Goal: Task Accomplishment & Management: Manage account settings

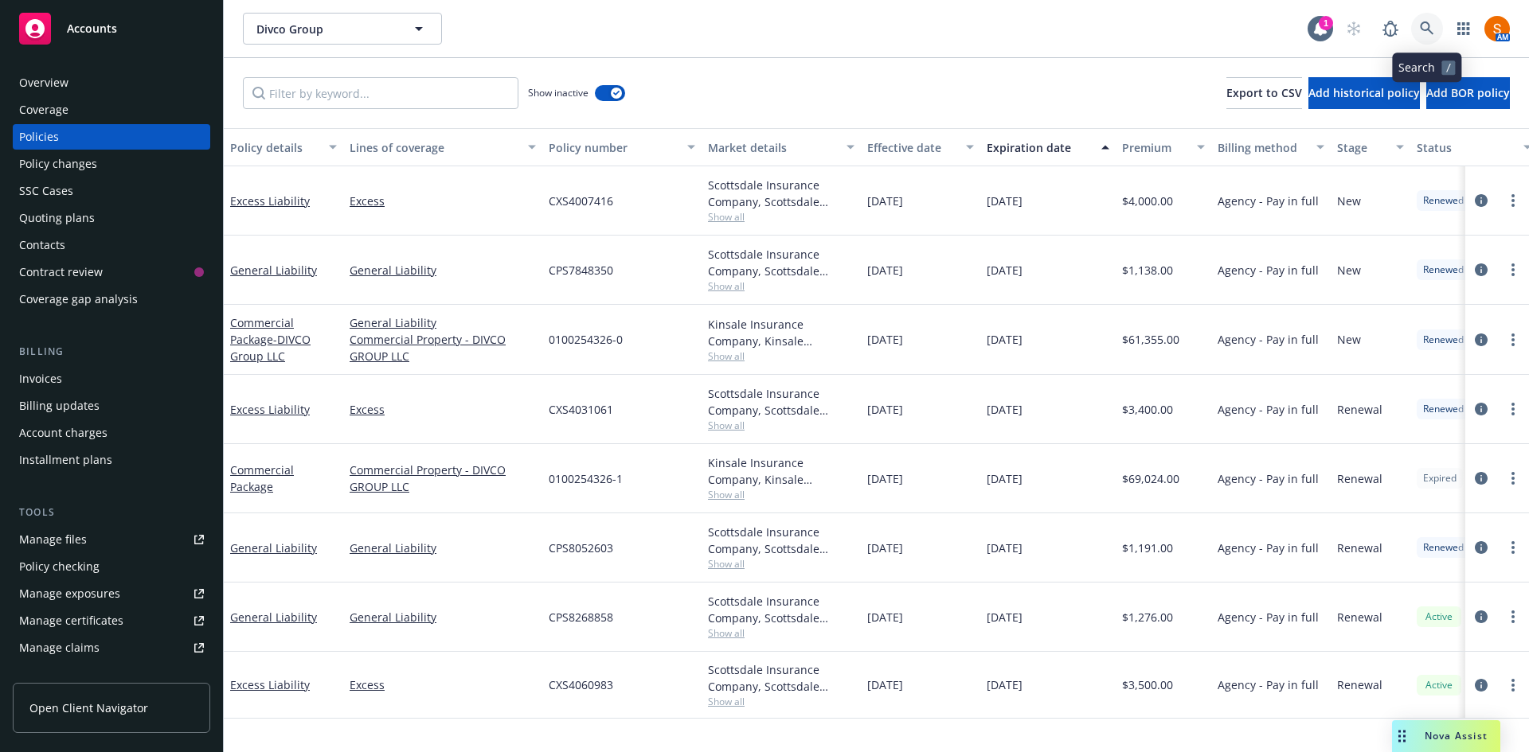
click at [1418, 23] on link at bounding box center [1427, 29] width 32 height 32
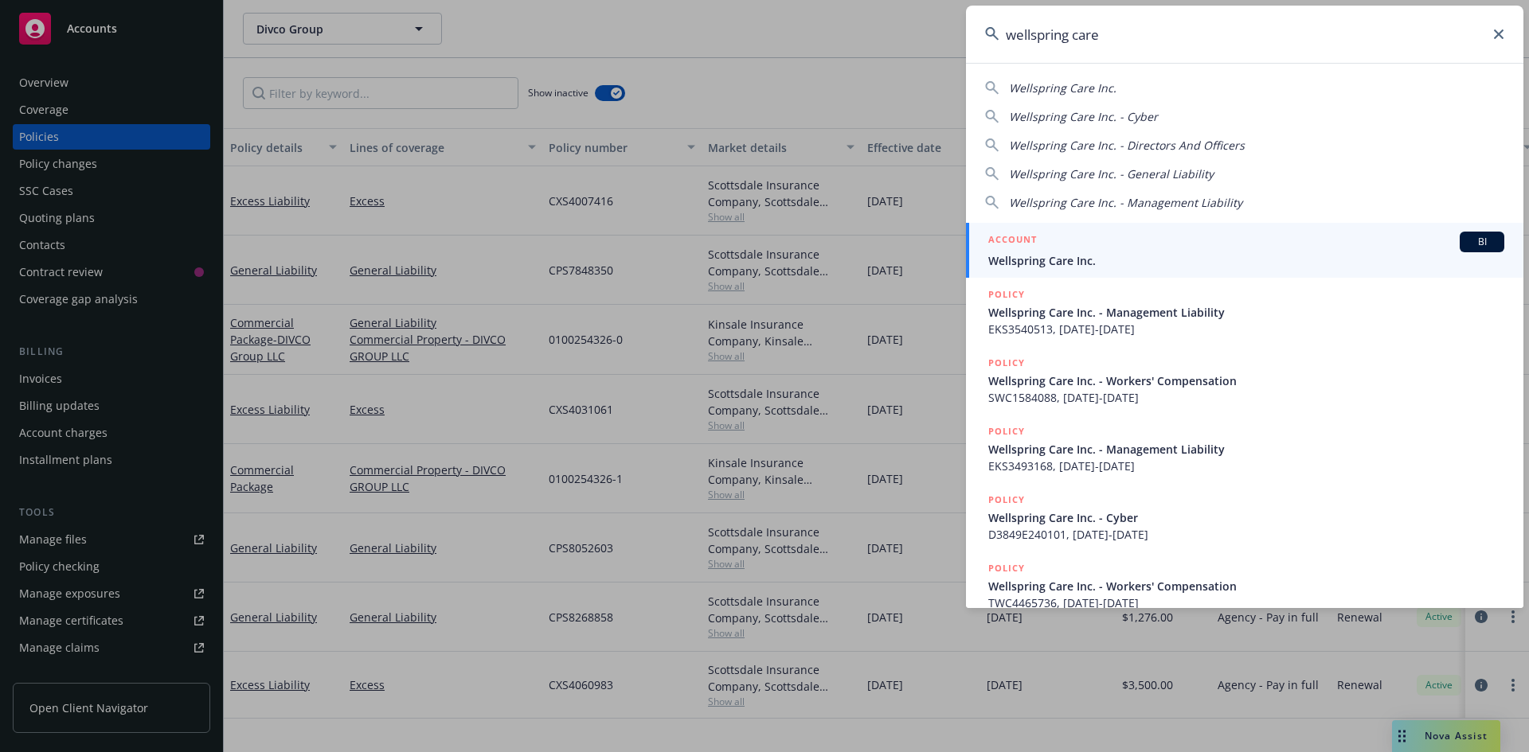
type input "wellspring care"
click at [1204, 243] on div "ACCOUNT BI" at bounding box center [1246, 242] width 516 height 21
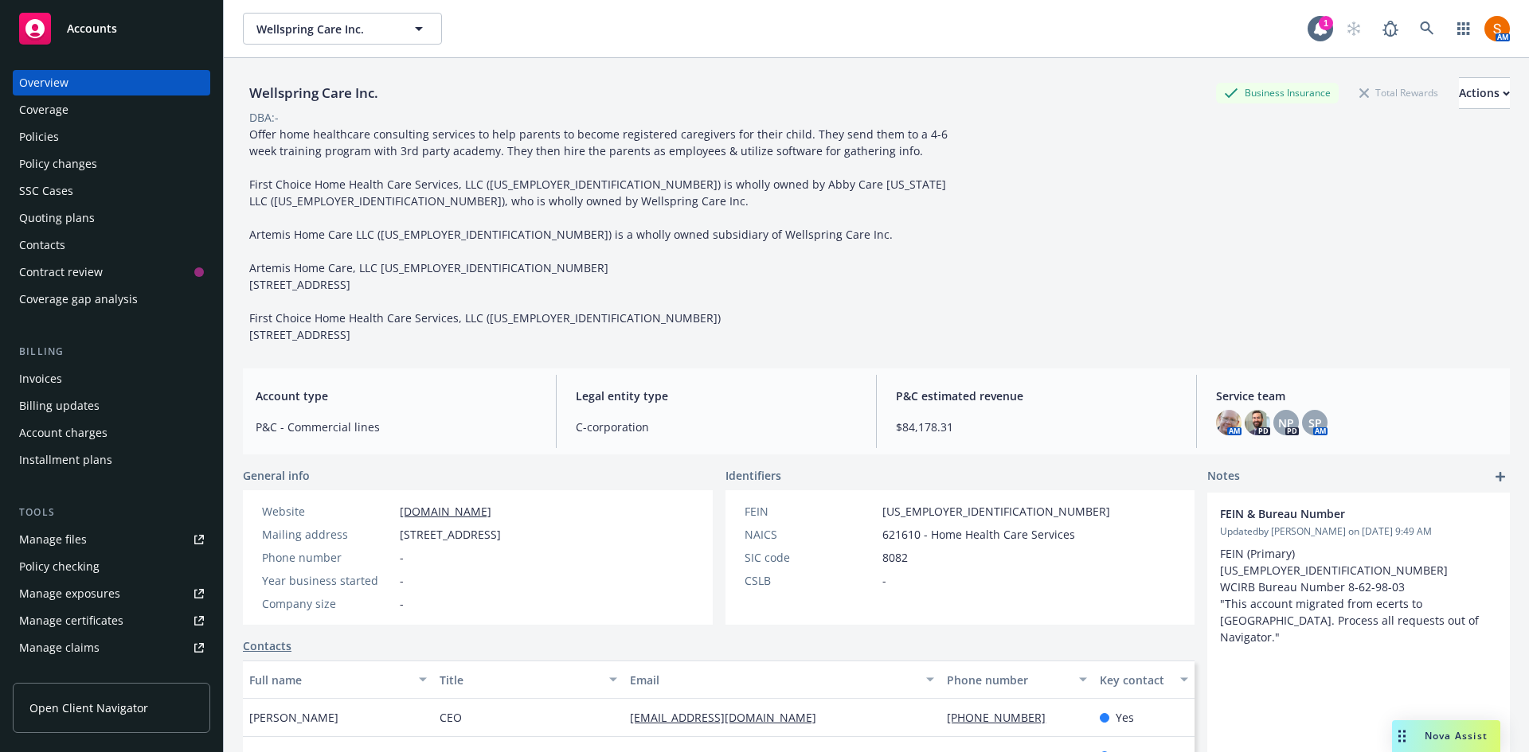
click at [80, 143] on div "Policies" at bounding box center [111, 136] width 185 height 25
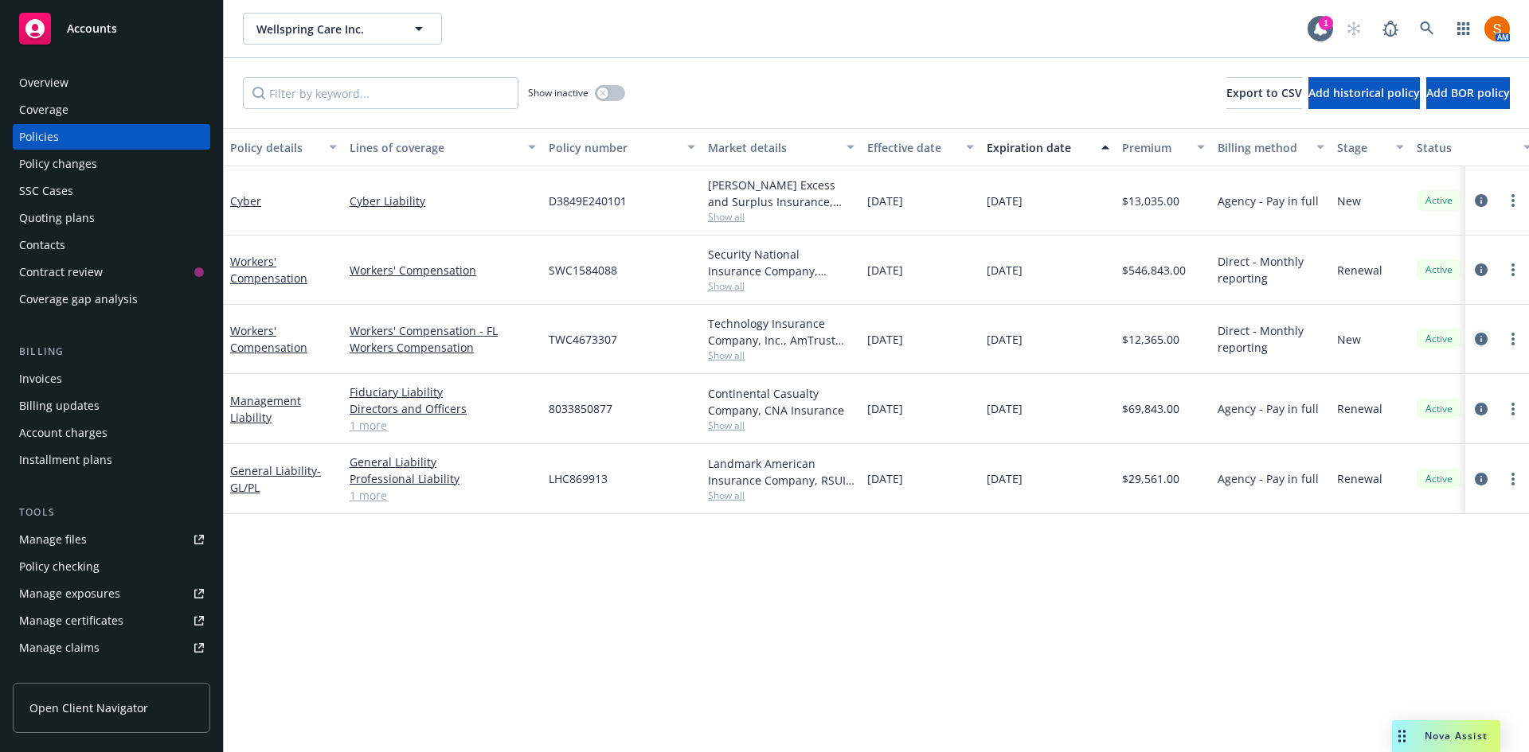
click at [1485, 339] on icon "circleInformation" at bounding box center [1480, 339] width 13 height 13
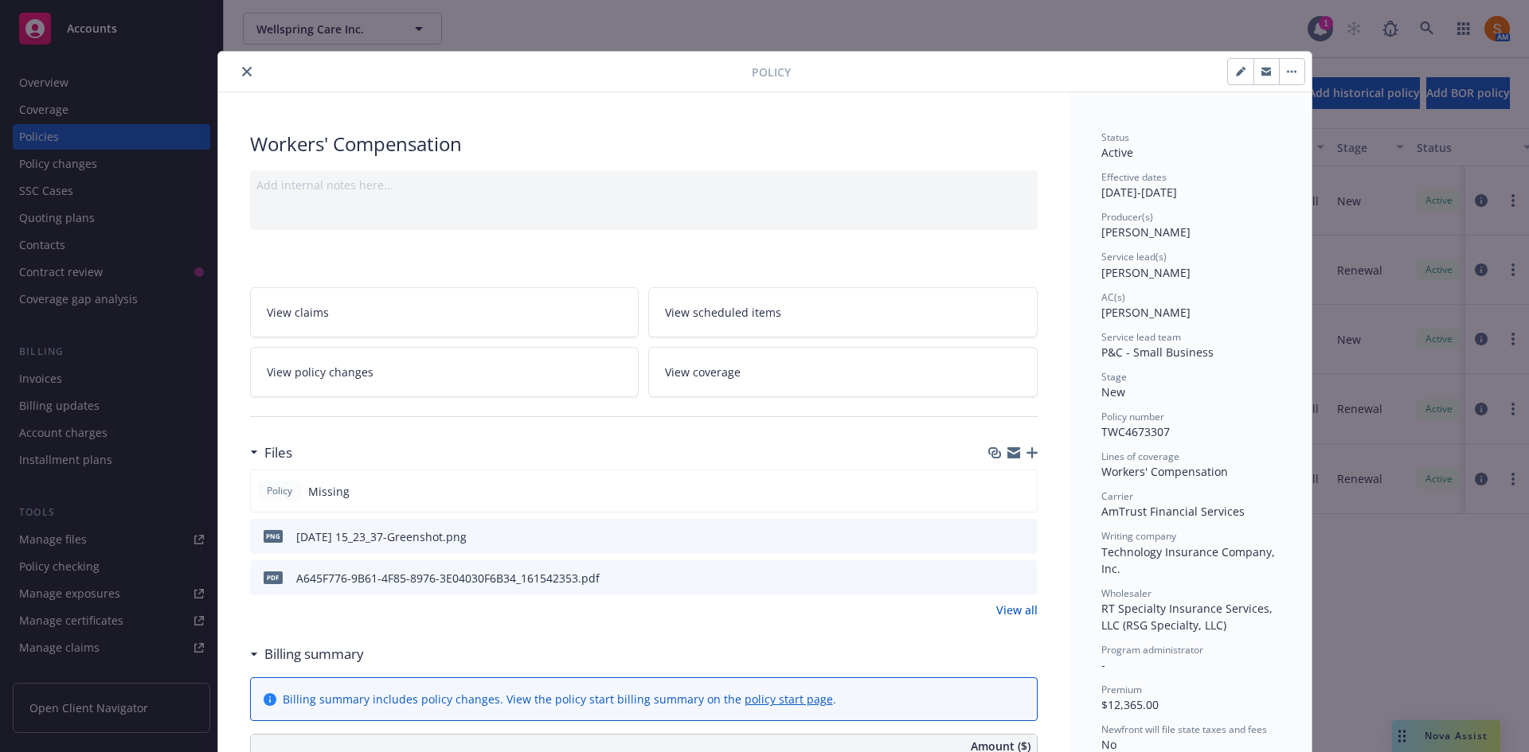
click at [242, 76] on icon "close" at bounding box center [247, 72] width 10 height 10
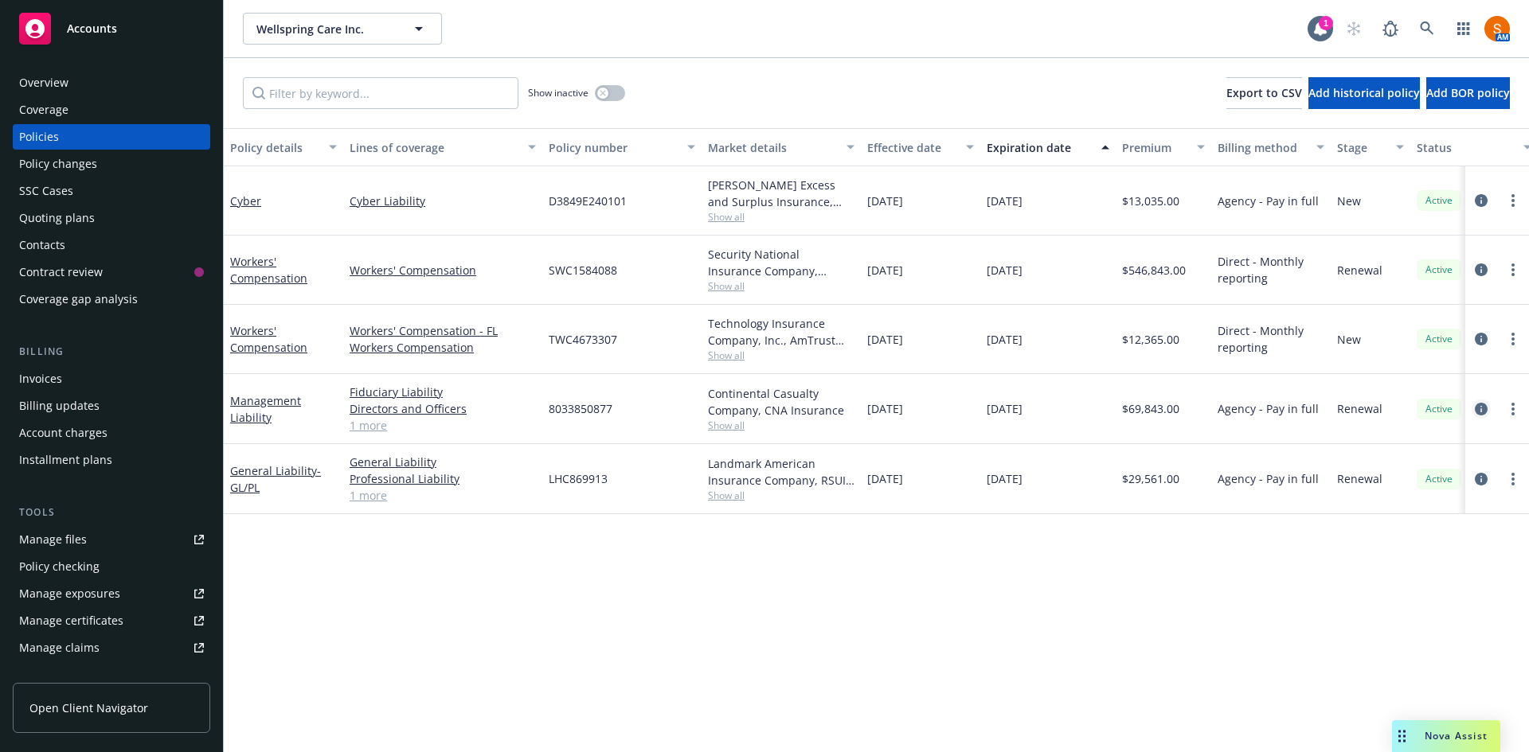
click at [1478, 410] on icon "circleInformation" at bounding box center [1480, 409] width 13 height 13
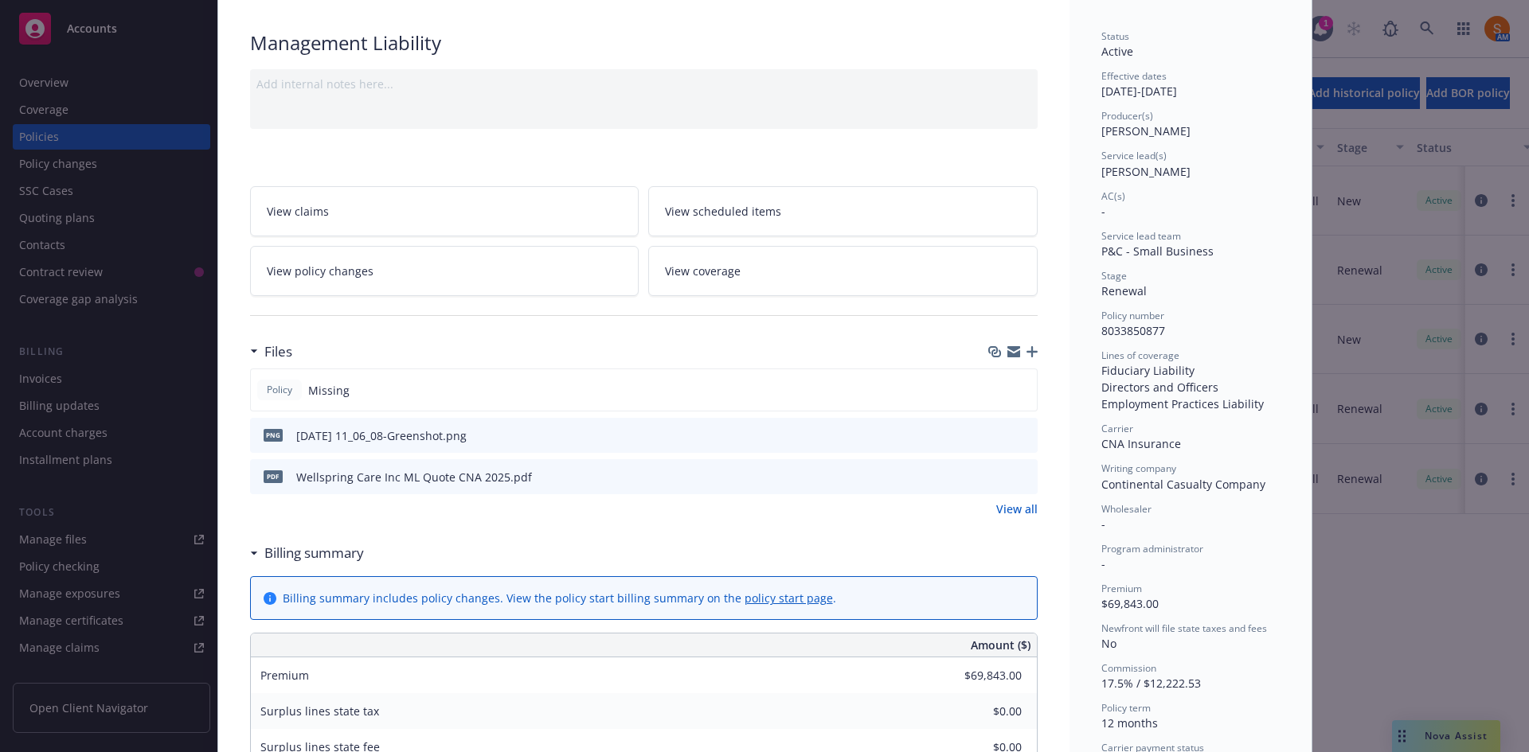
scroll to position [24, 0]
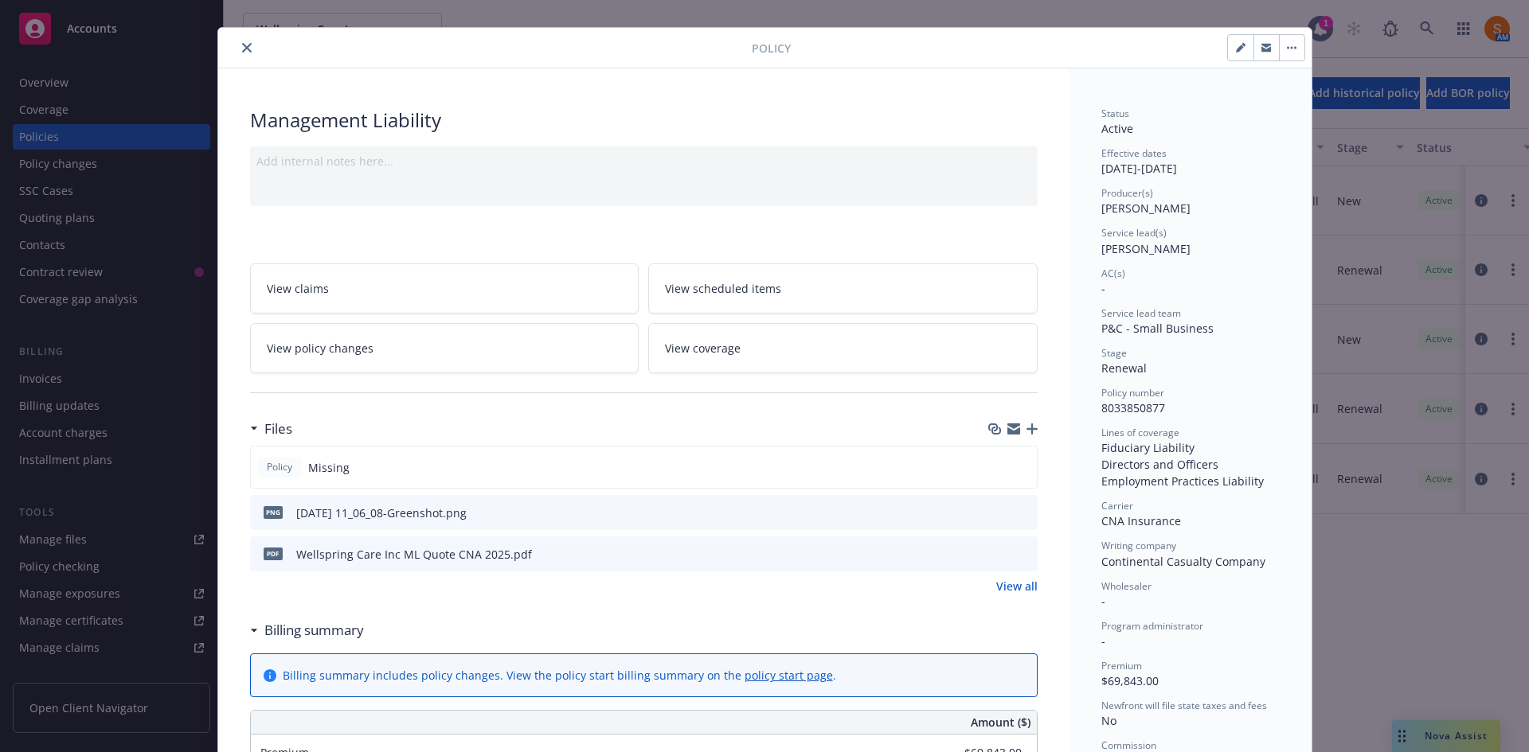
click at [1236, 53] on button "button" at bounding box center [1240, 47] width 25 height 25
select select "RENEWAL"
select select "12"
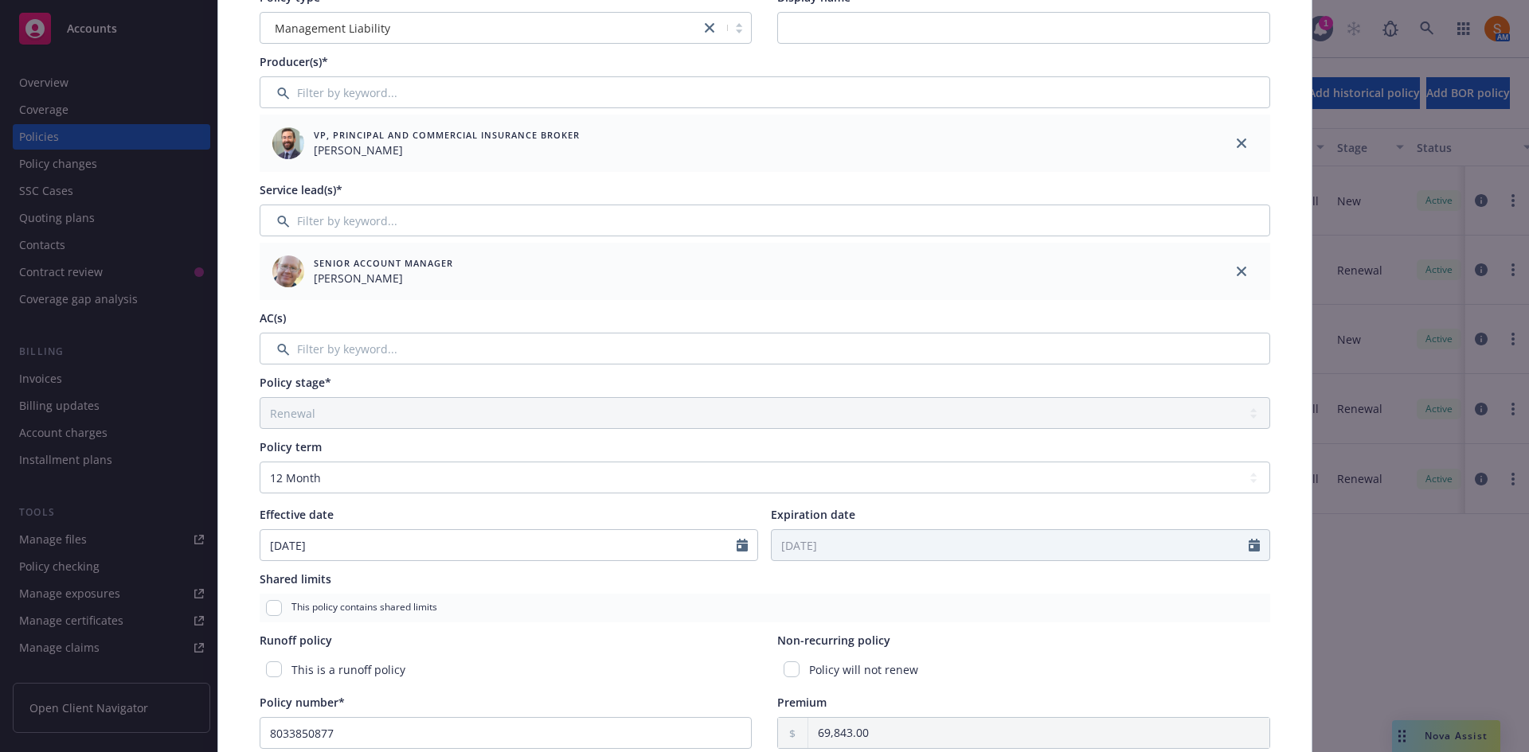
scroll to position [0, 0]
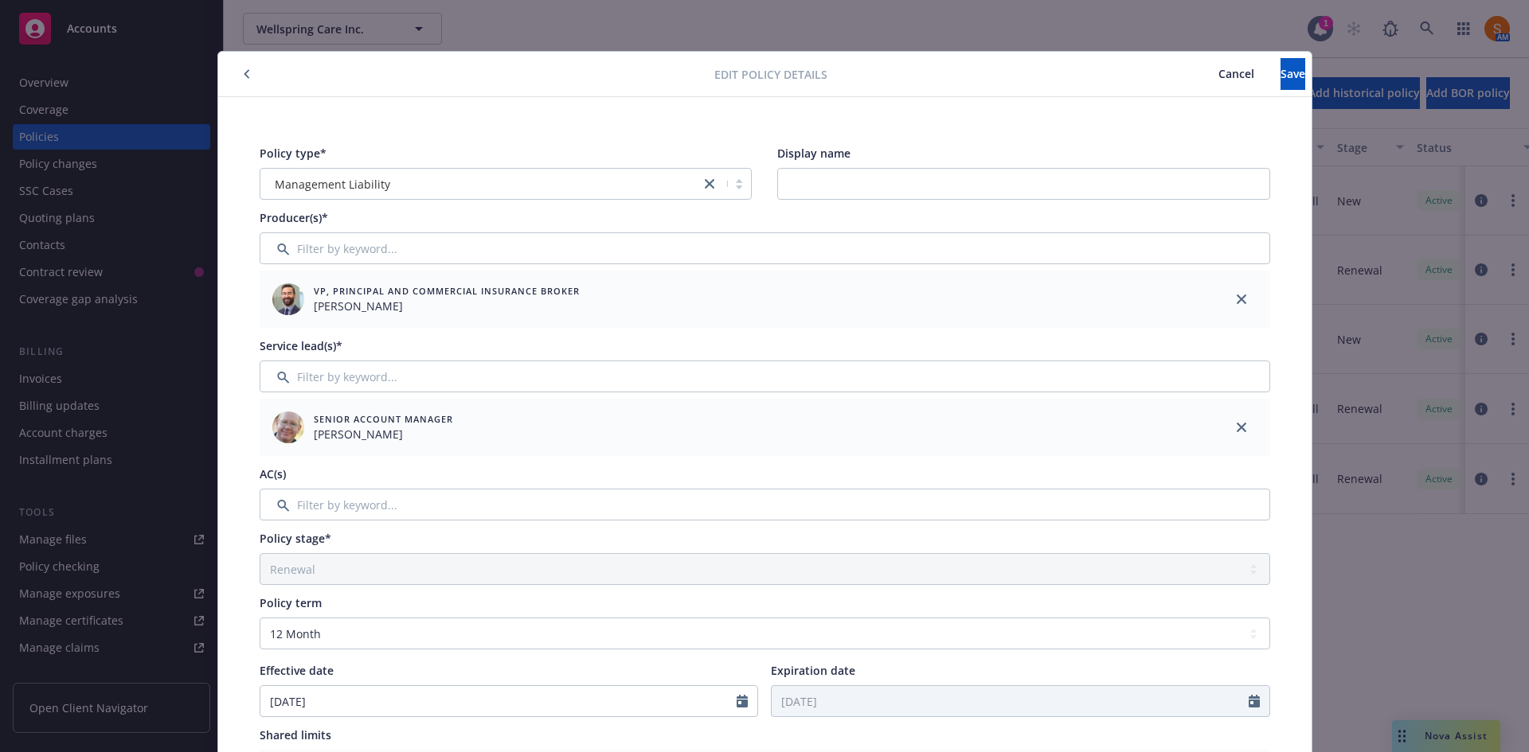
click at [1218, 71] on span "Cancel" at bounding box center [1236, 73] width 36 height 15
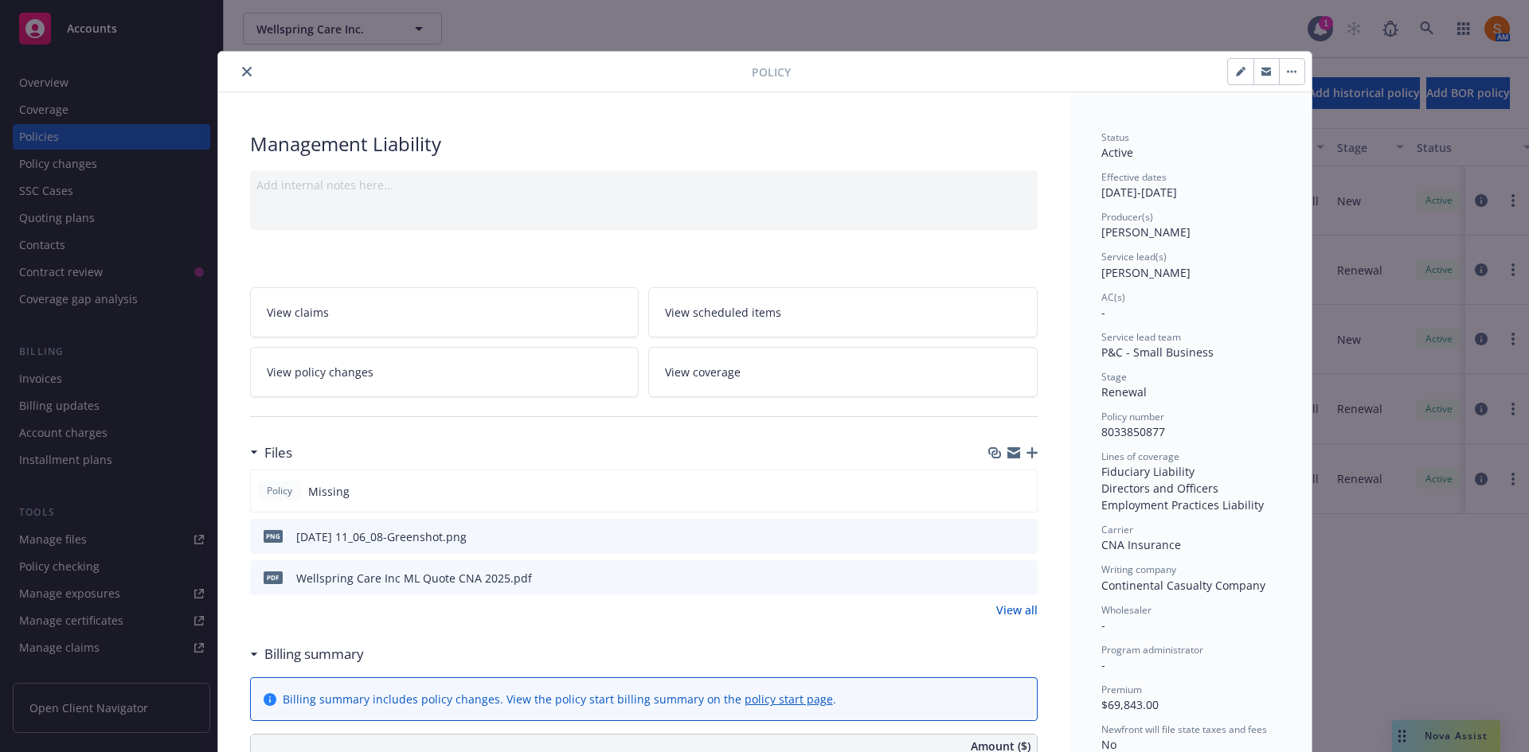
click at [1384, 56] on div "Policy Management Liability Add internal notes here... View claims View schedul…" at bounding box center [764, 376] width 1529 height 752
click at [242, 73] on icon "close" at bounding box center [247, 72] width 10 height 10
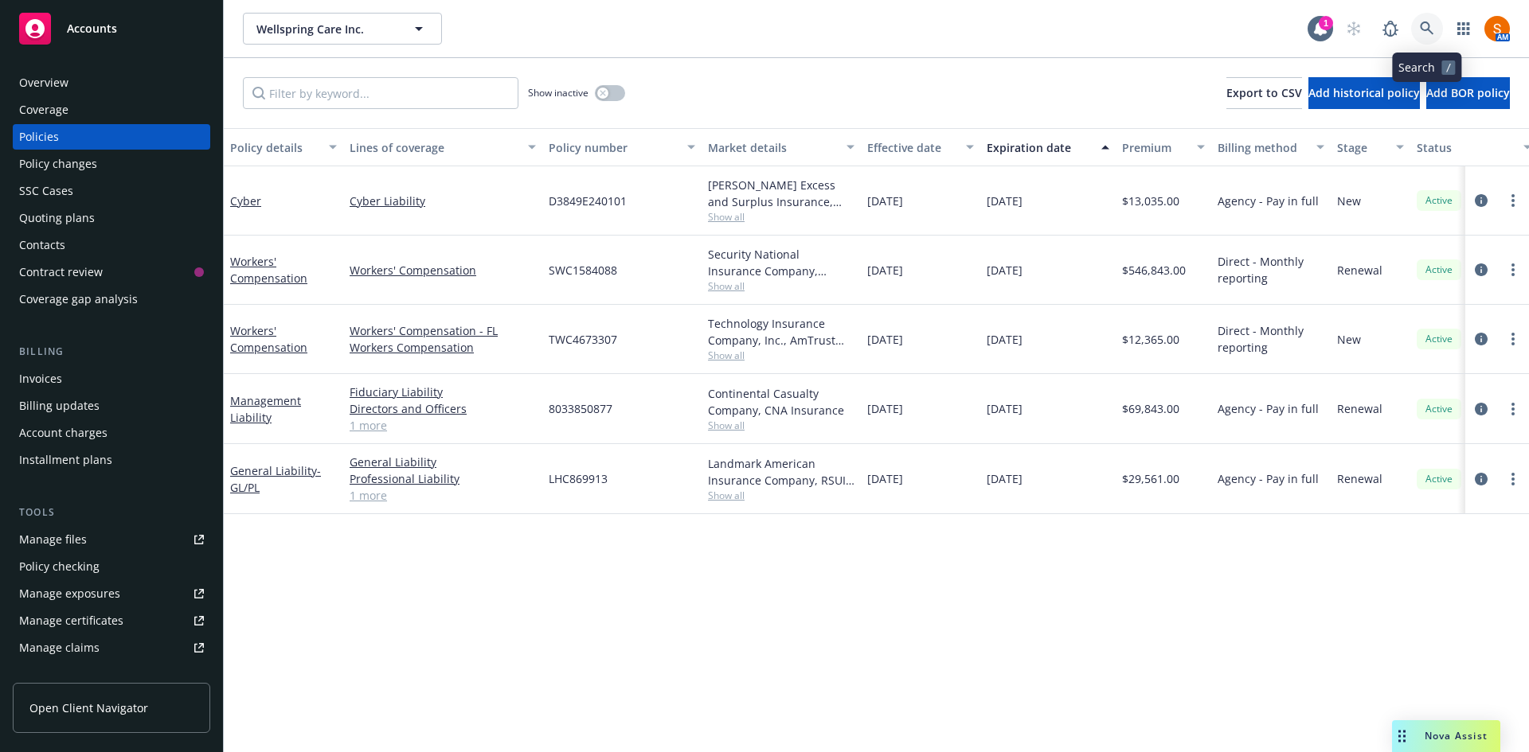
click at [1427, 30] on icon at bounding box center [1426, 28] width 14 height 14
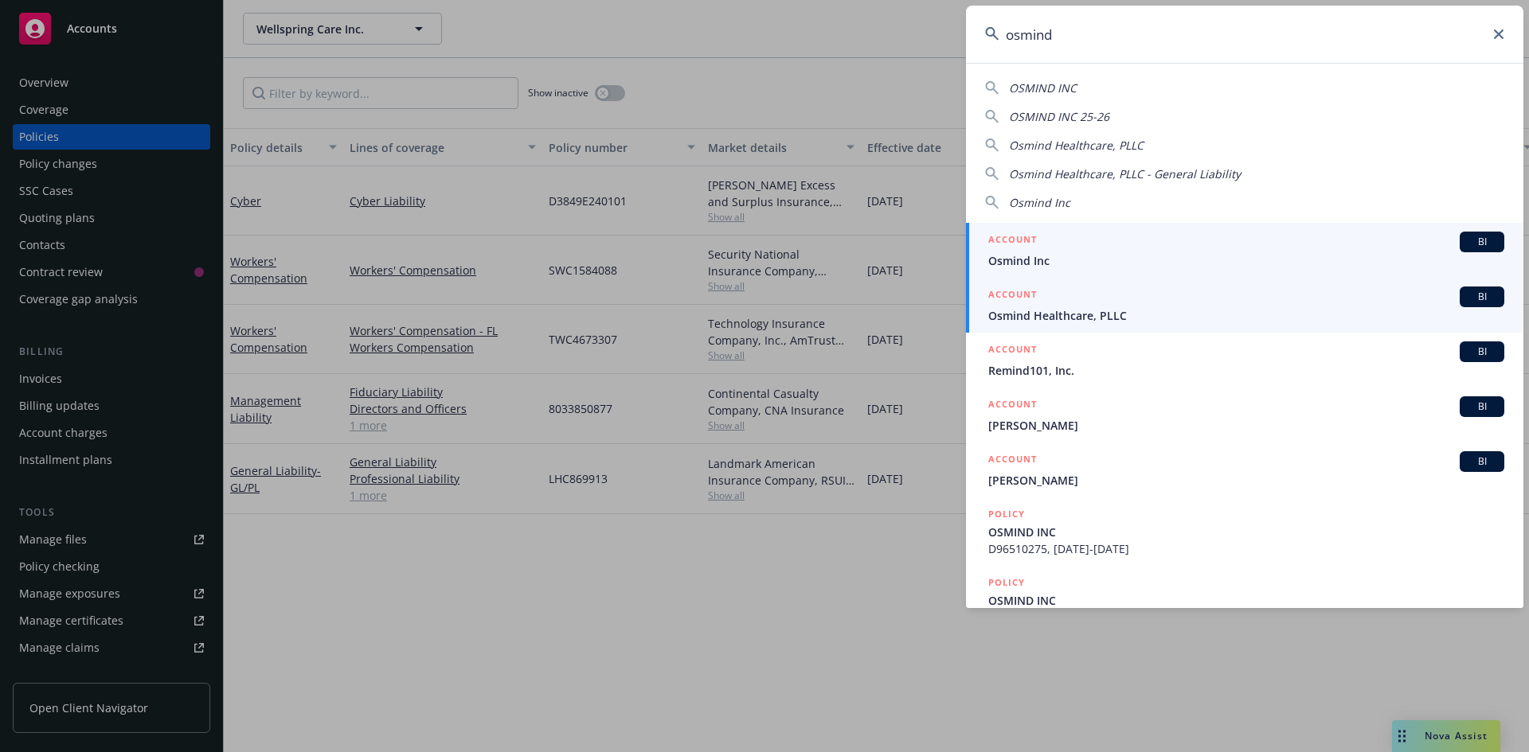
type input "osmind"
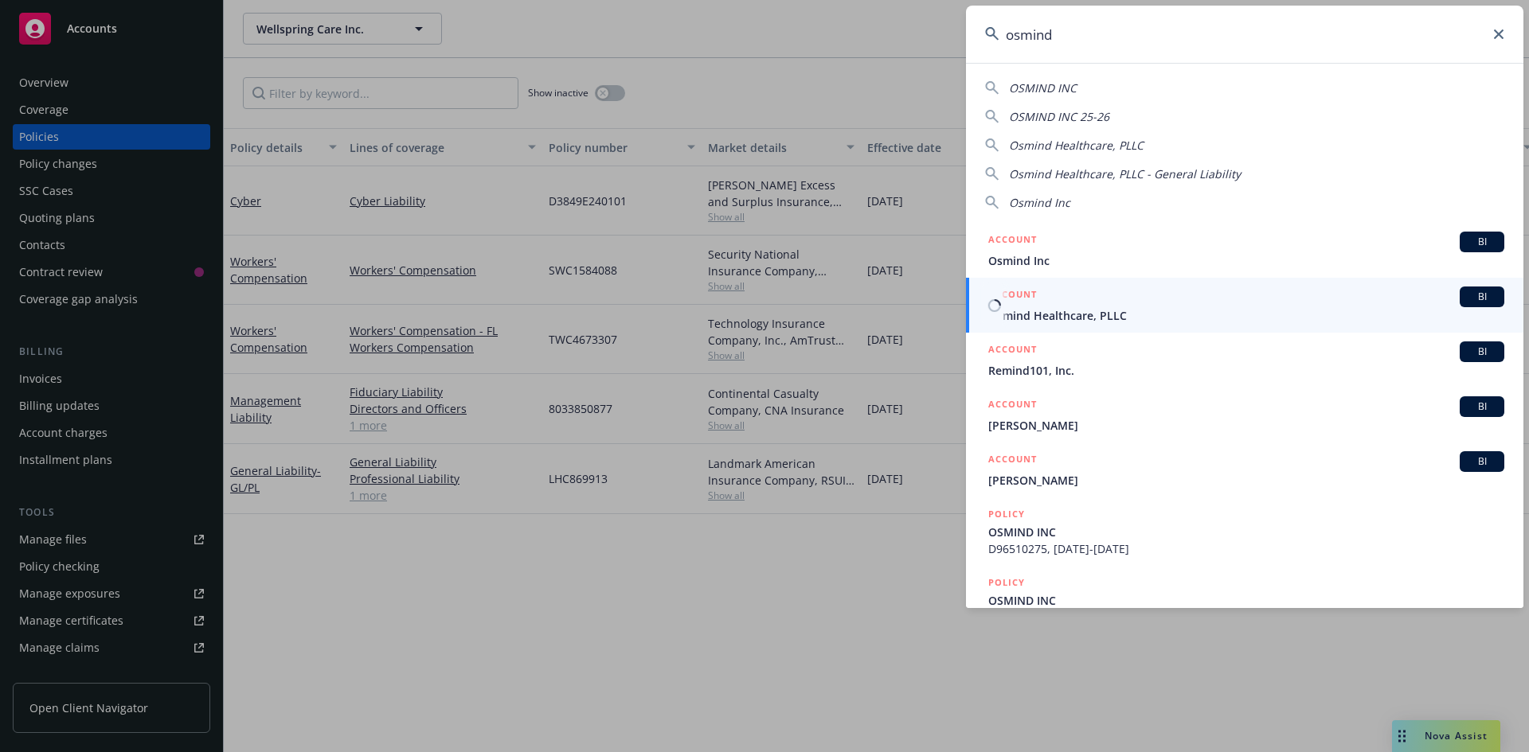
click at [1107, 308] on span "Osmind Healthcare, PLLC" at bounding box center [1246, 315] width 516 height 17
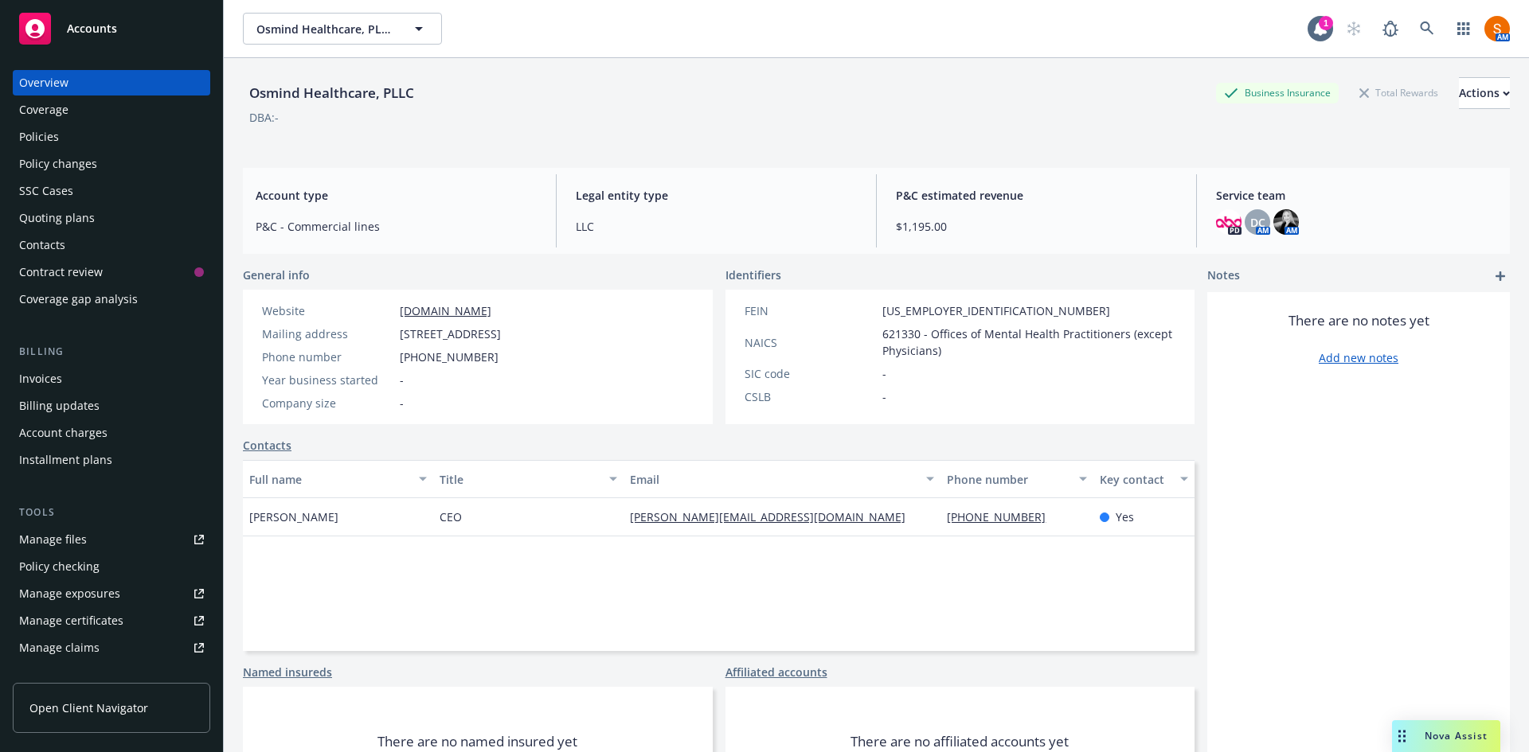
click at [56, 381] on div "Invoices" at bounding box center [40, 378] width 43 height 25
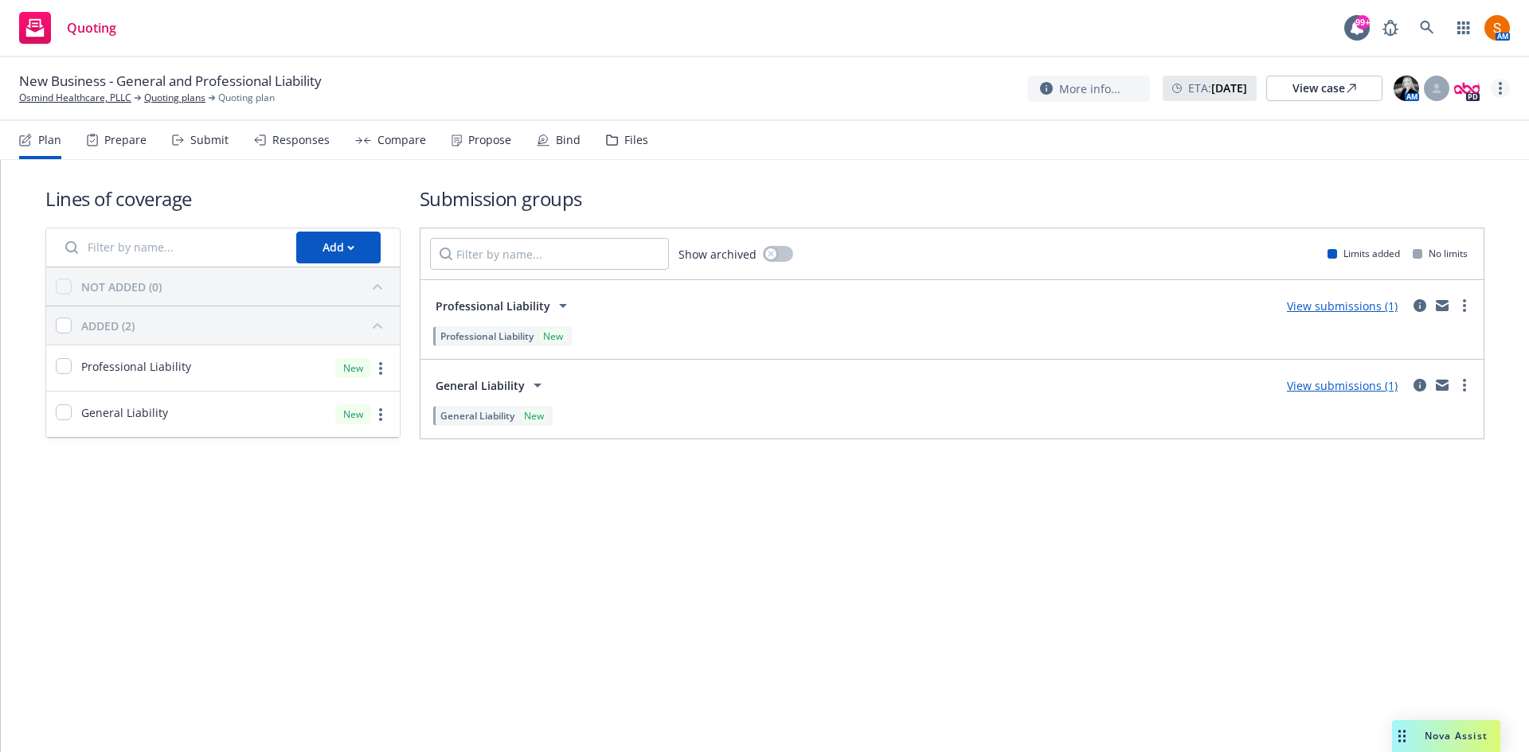
click at [1501, 94] on link "more" at bounding box center [1499, 88] width 19 height 19
click at [1390, 218] on link "Archive quoting plan" at bounding box center [1420, 217] width 178 height 32
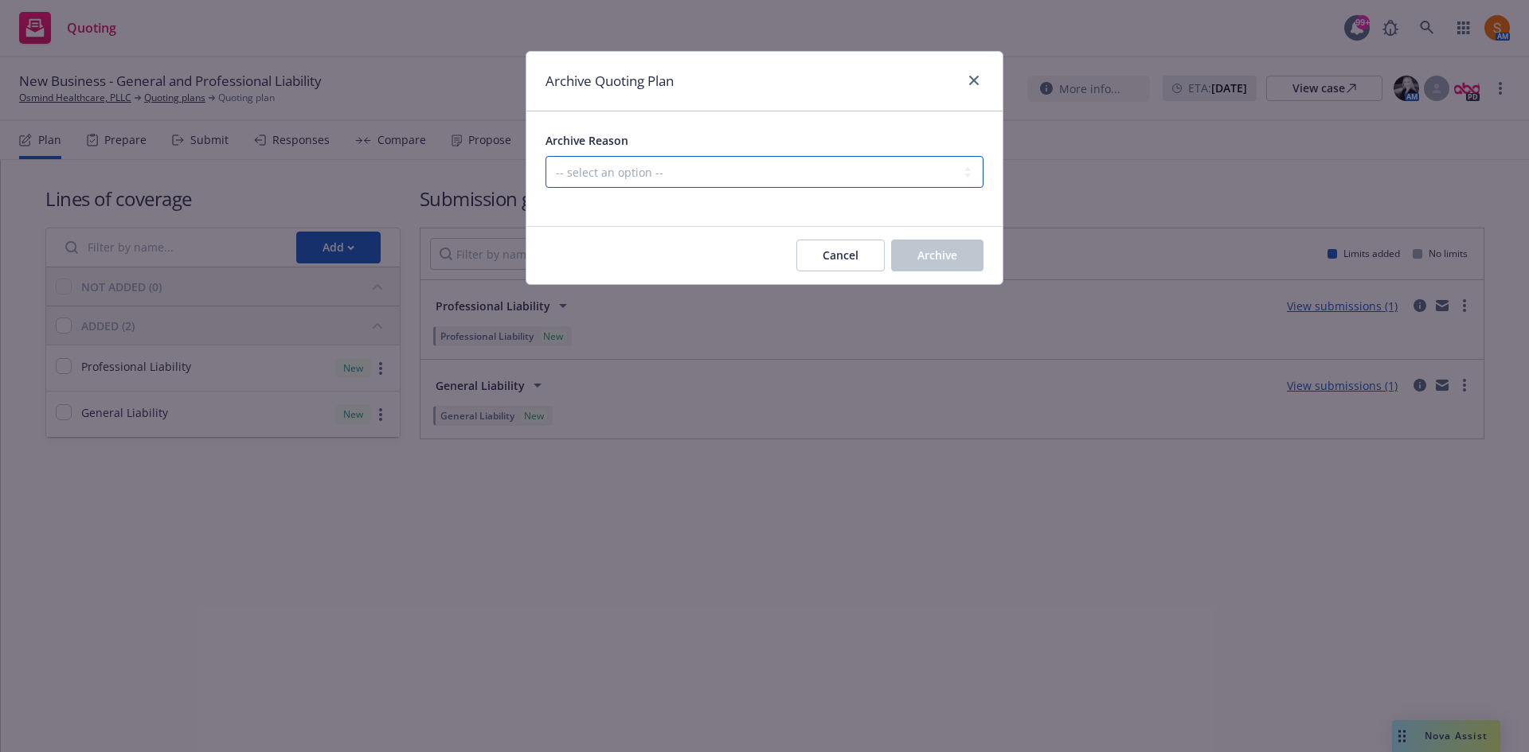
click at [763, 180] on select "-- select an option -- Created by error Duplicate New business opportunity lost…" at bounding box center [764, 172] width 438 height 32
select select "ARCHIVED_NEW_BUSINESS_COMPLETED"
click at [545, 156] on select "-- select an option -- Created by error Duplicate New business opportunity lost…" at bounding box center [764, 172] width 438 height 32
click at [924, 276] on div "Cancel Archive" at bounding box center [764, 255] width 476 height 57
drag, startPoint x: 924, startPoint y: 276, endPoint x: 933, endPoint y: 254, distance: 23.9
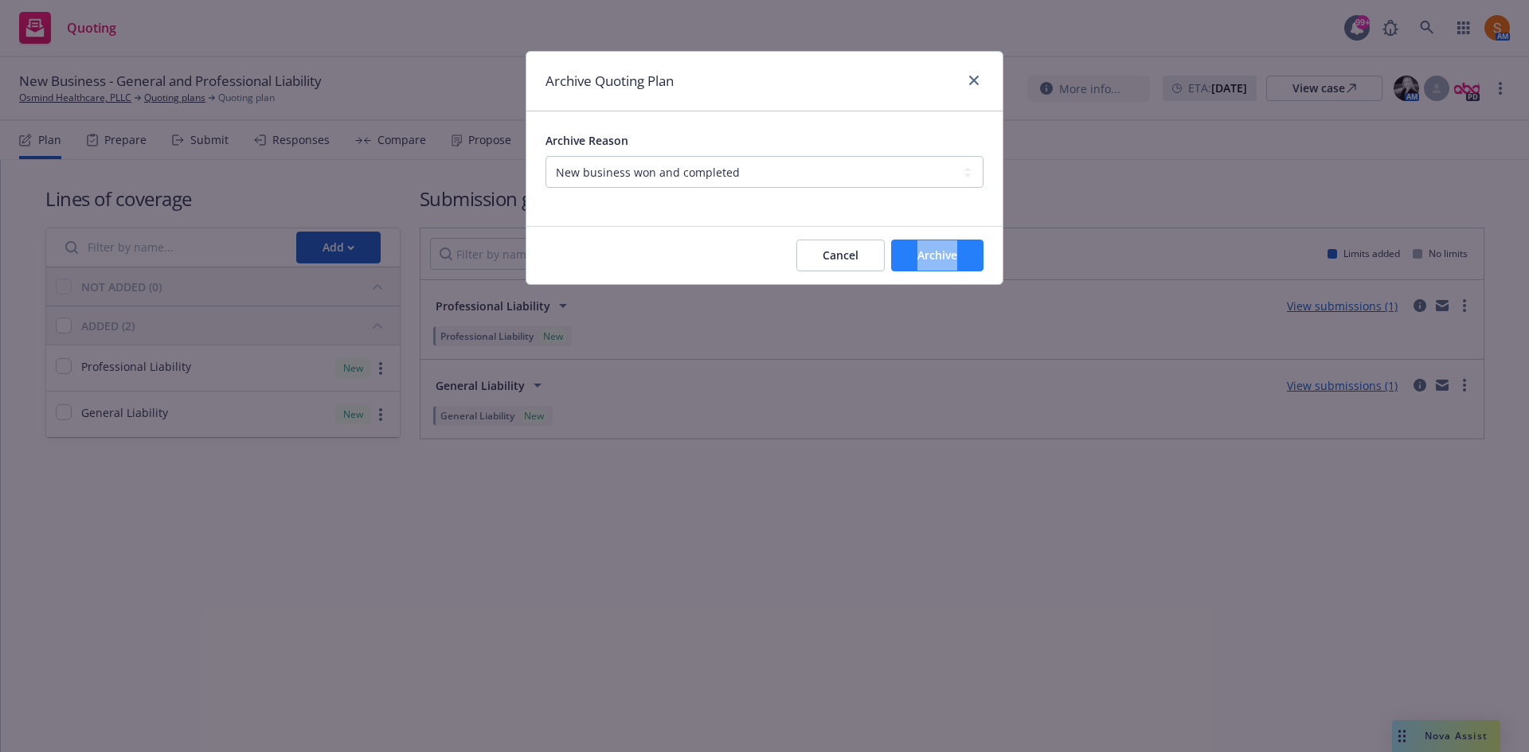
click at [933, 254] on div "Cancel Archive" at bounding box center [764, 255] width 476 height 57
click at [933, 254] on span "Archive" at bounding box center [937, 255] width 40 height 15
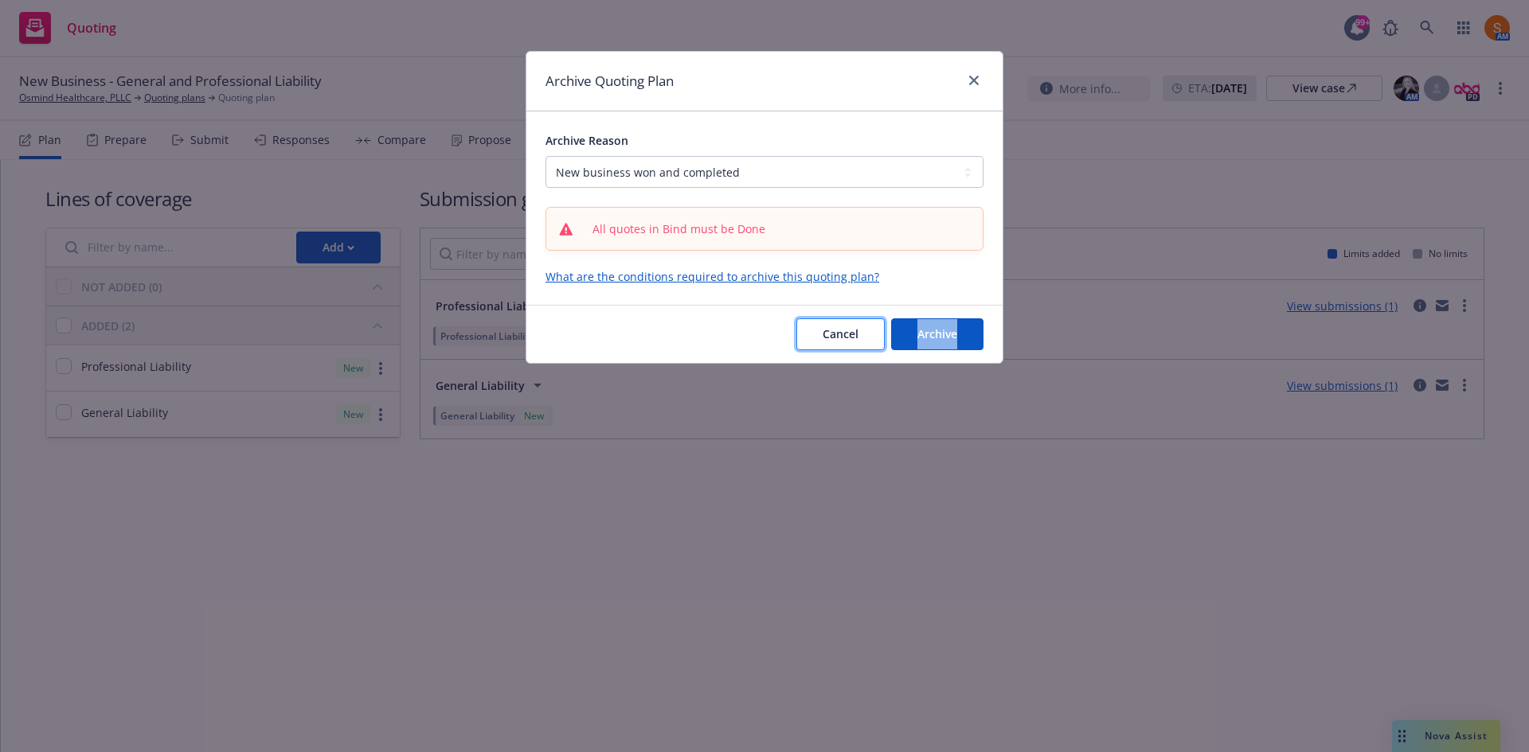
click at [815, 340] on button "Cancel" at bounding box center [840, 334] width 88 height 32
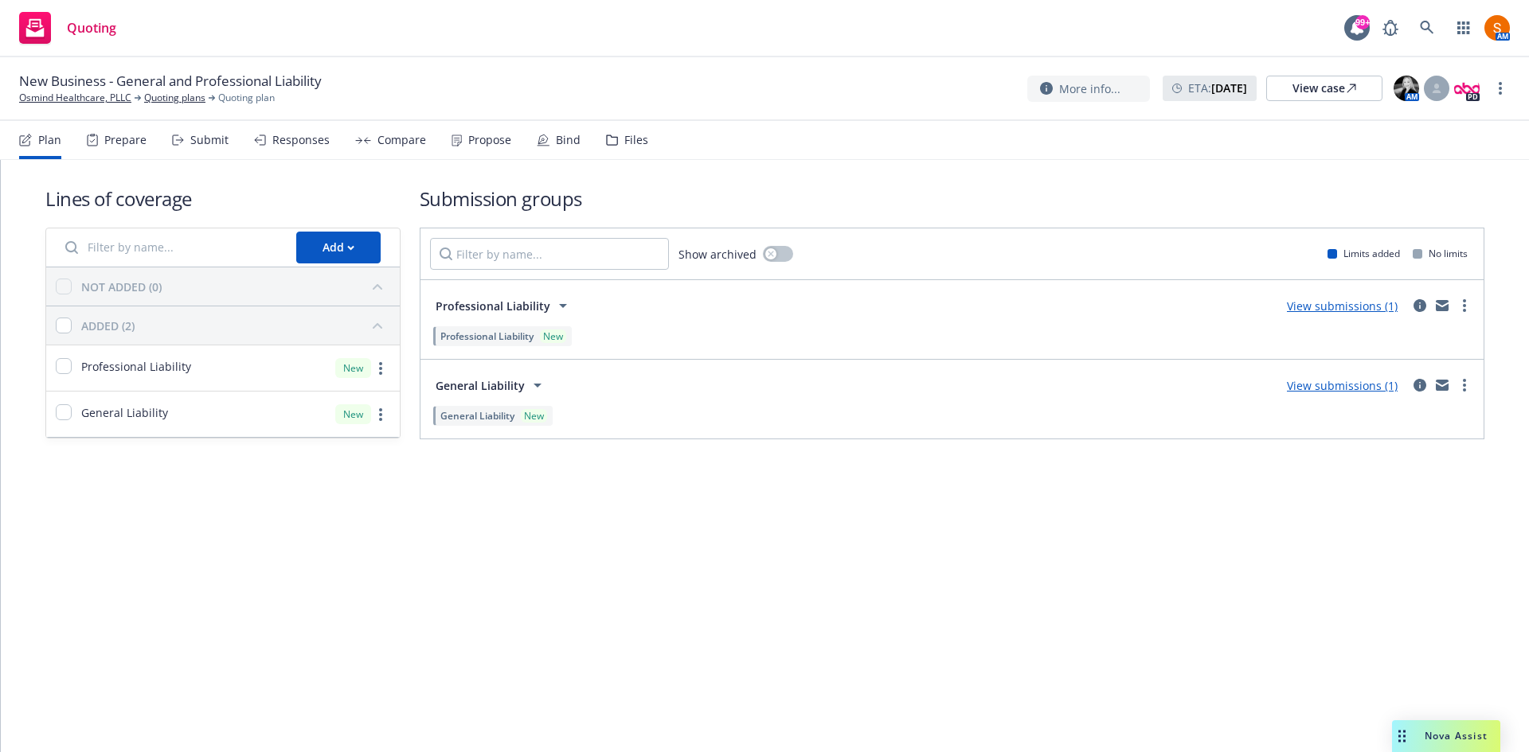
click at [557, 135] on div "Bind" at bounding box center [568, 140] width 25 height 13
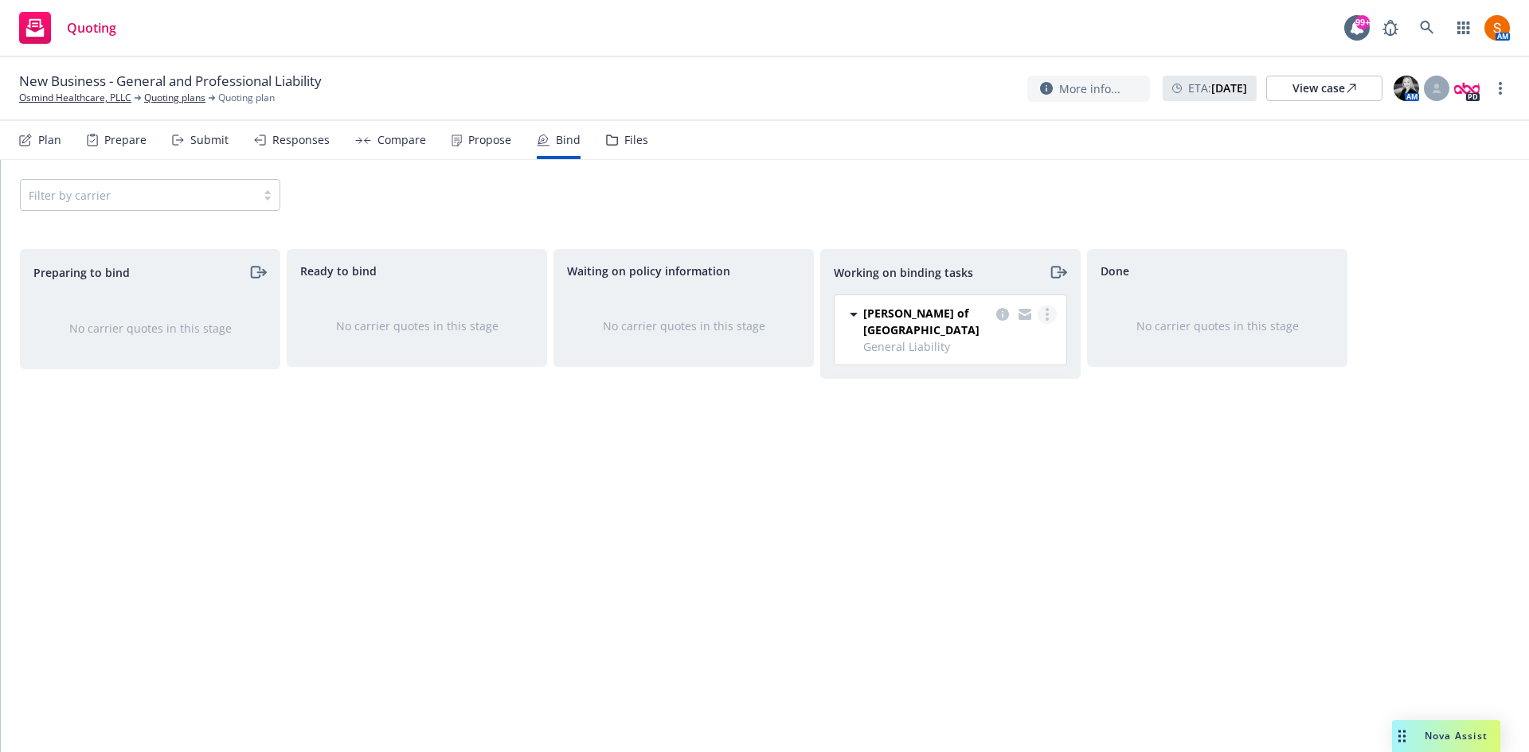
click at [1052, 317] on link "more" at bounding box center [1046, 314] width 19 height 19
click at [998, 381] on span "Move to done" at bounding box center [967, 378] width 111 height 15
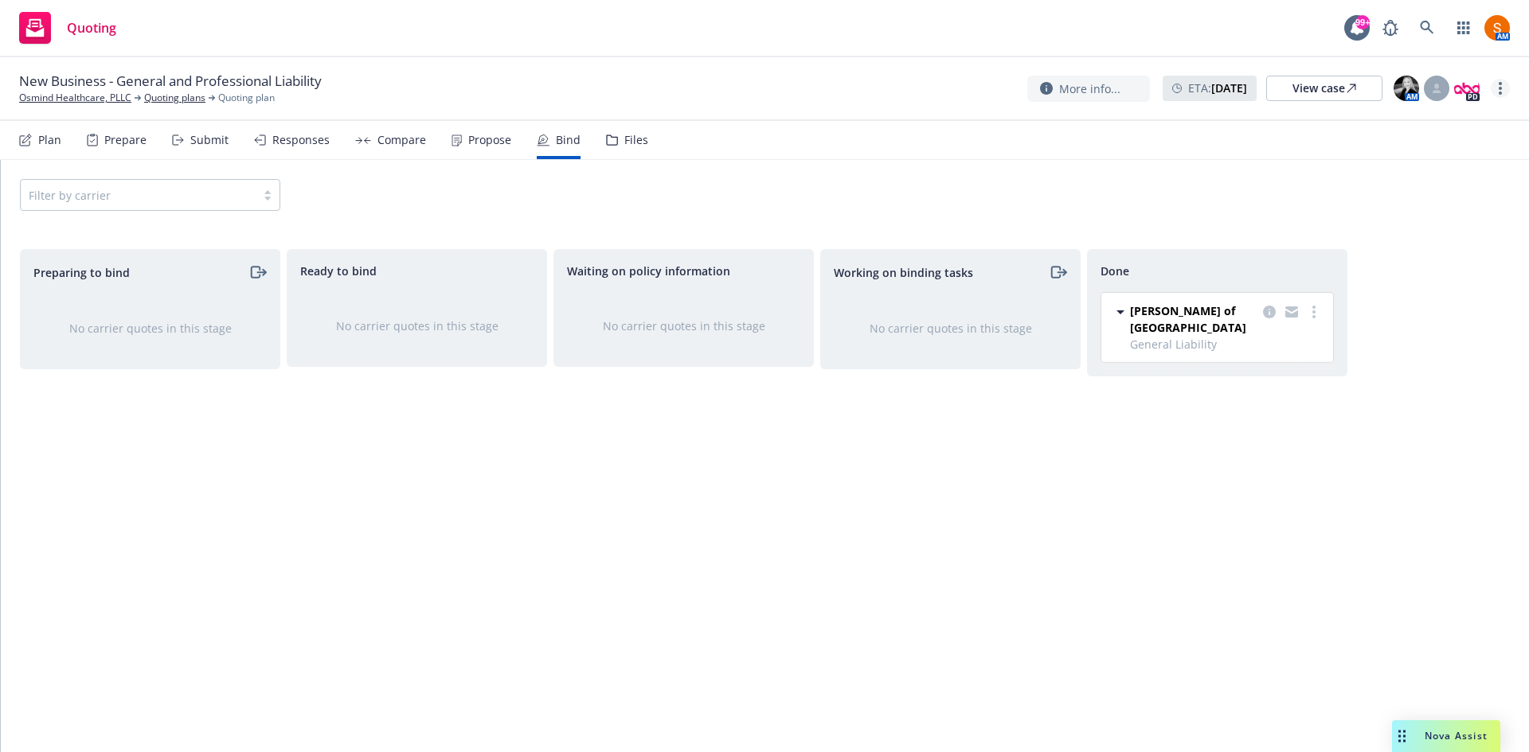
click at [1503, 95] on div "More info... ETA : August 5, 2025 View case AM PD" at bounding box center [1268, 88] width 482 height 29
click at [1503, 95] on link "more" at bounding box center [1499, 88] width 19 height 19
click at [1419, 216] on link "Archive quoting plan" at bounding box center [1420, 217] width 178 height 32
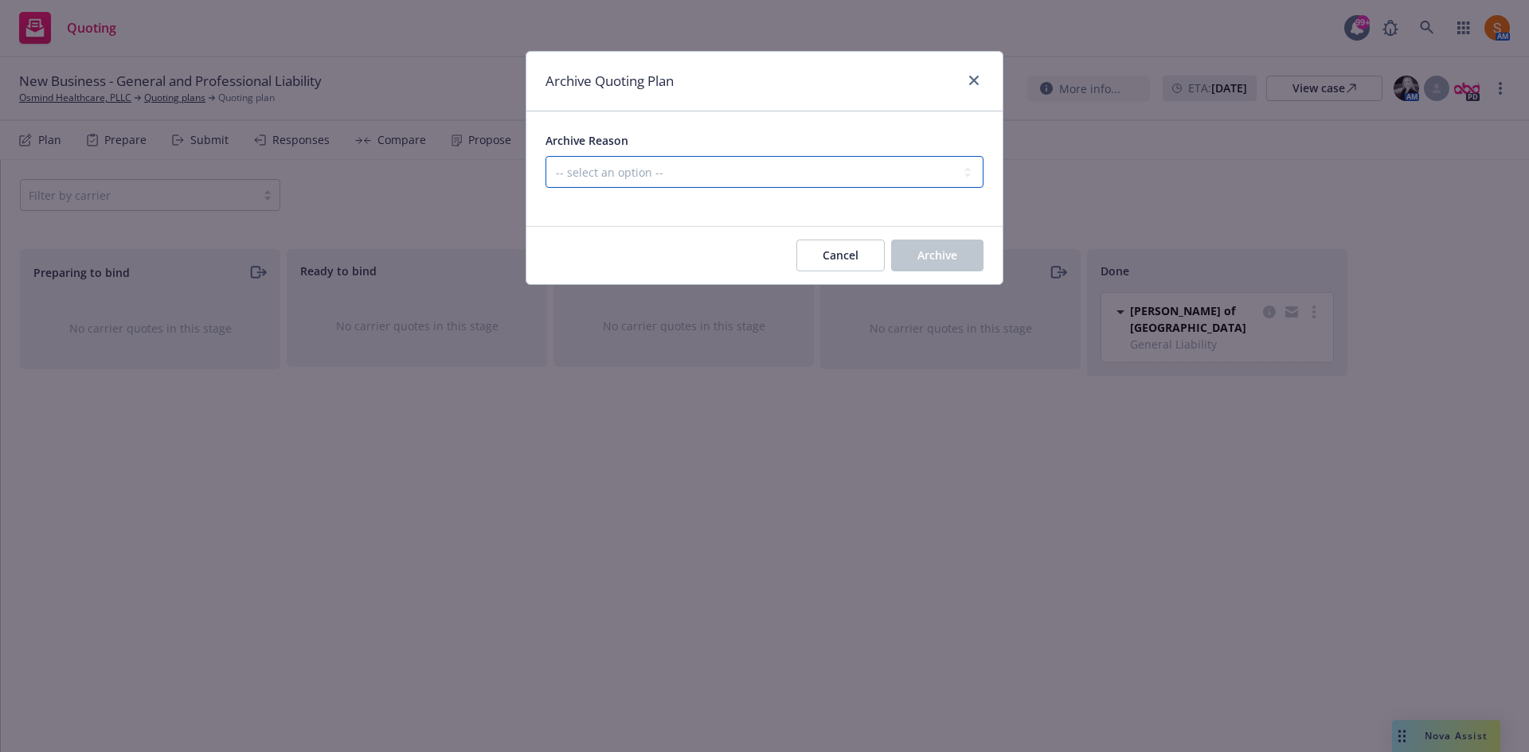
click at [882, 176] on select "-- select an option -- Created by error Duplicate New business opportunity lost…" at bounding box center [764, 172] width 438 height 32
select select "ARCHIVED_NEW_BUSINESS_COMPLETED"
click at [545, 156] on select "-- select an option -- Created by error Duplicate New business opportunity lost…" at bounding box center [764, 172] width 438 height 32
click at [908, 257] on button "Archive" at bounding box center [937, 256] width 92 height 32
